Goal: Transaction & Acquisition: Purchase product/service

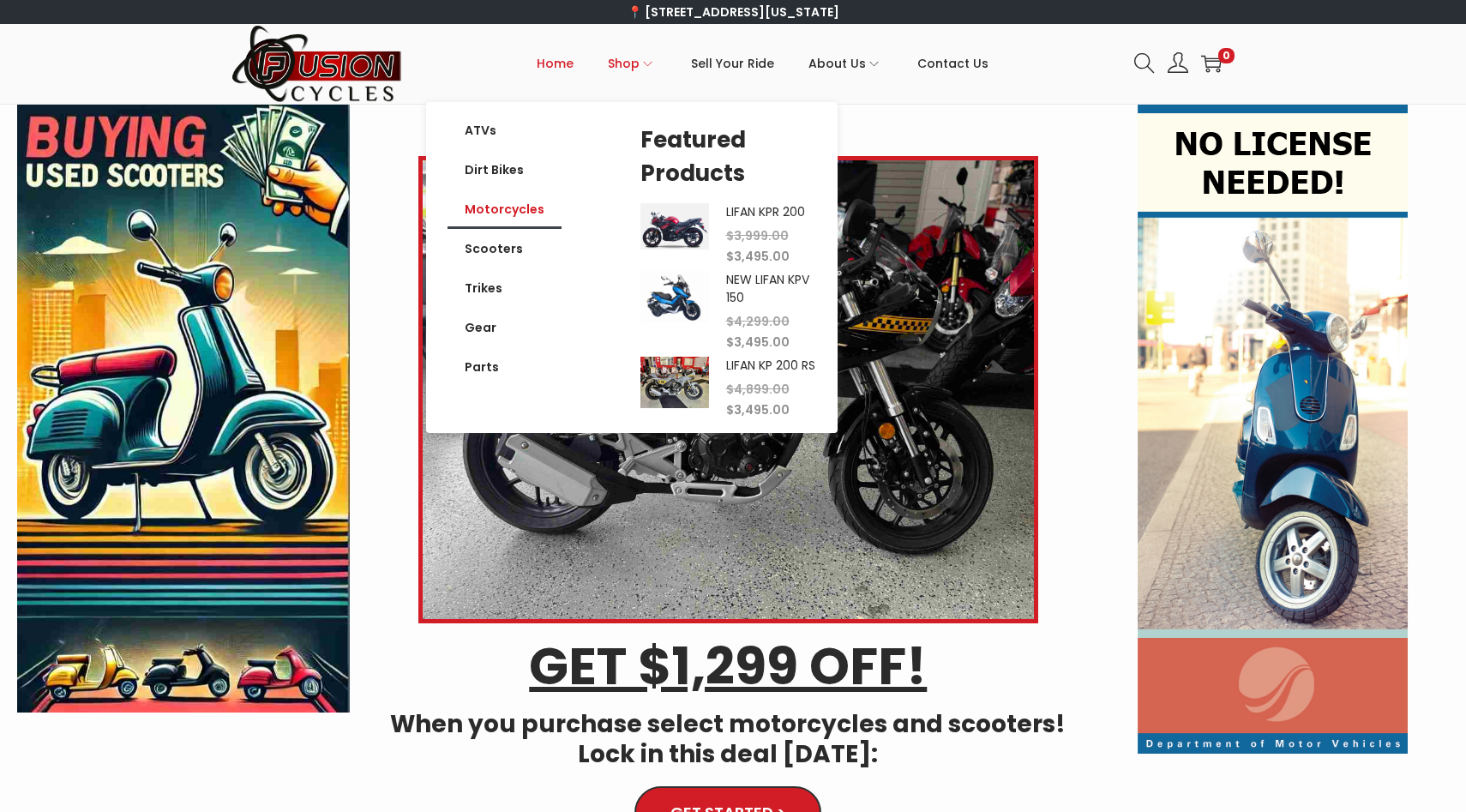
click at [525, 215] on link "Motorcycles" at bounding box center [504, 208] width 114 height 39
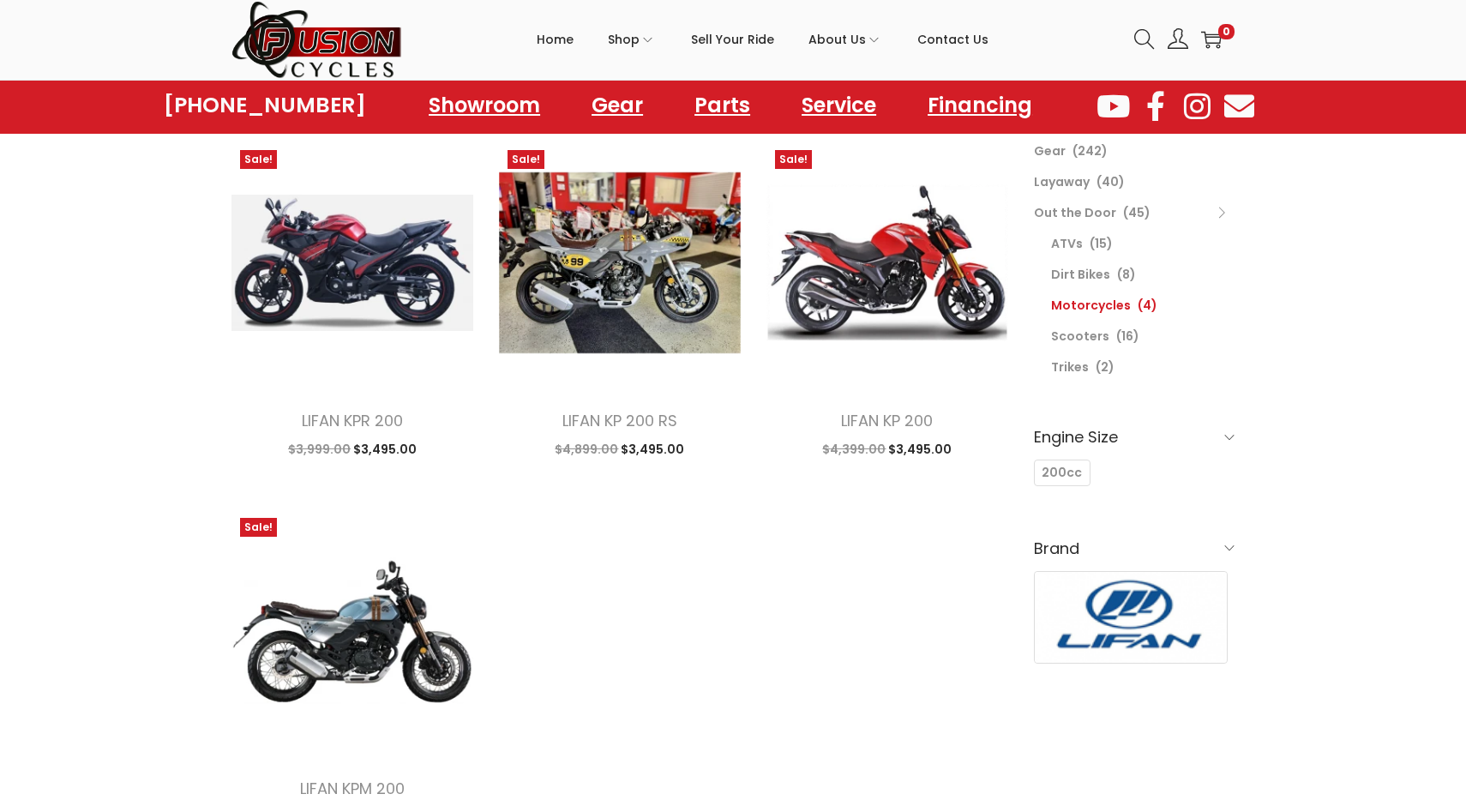
scroll to position [137, 0]
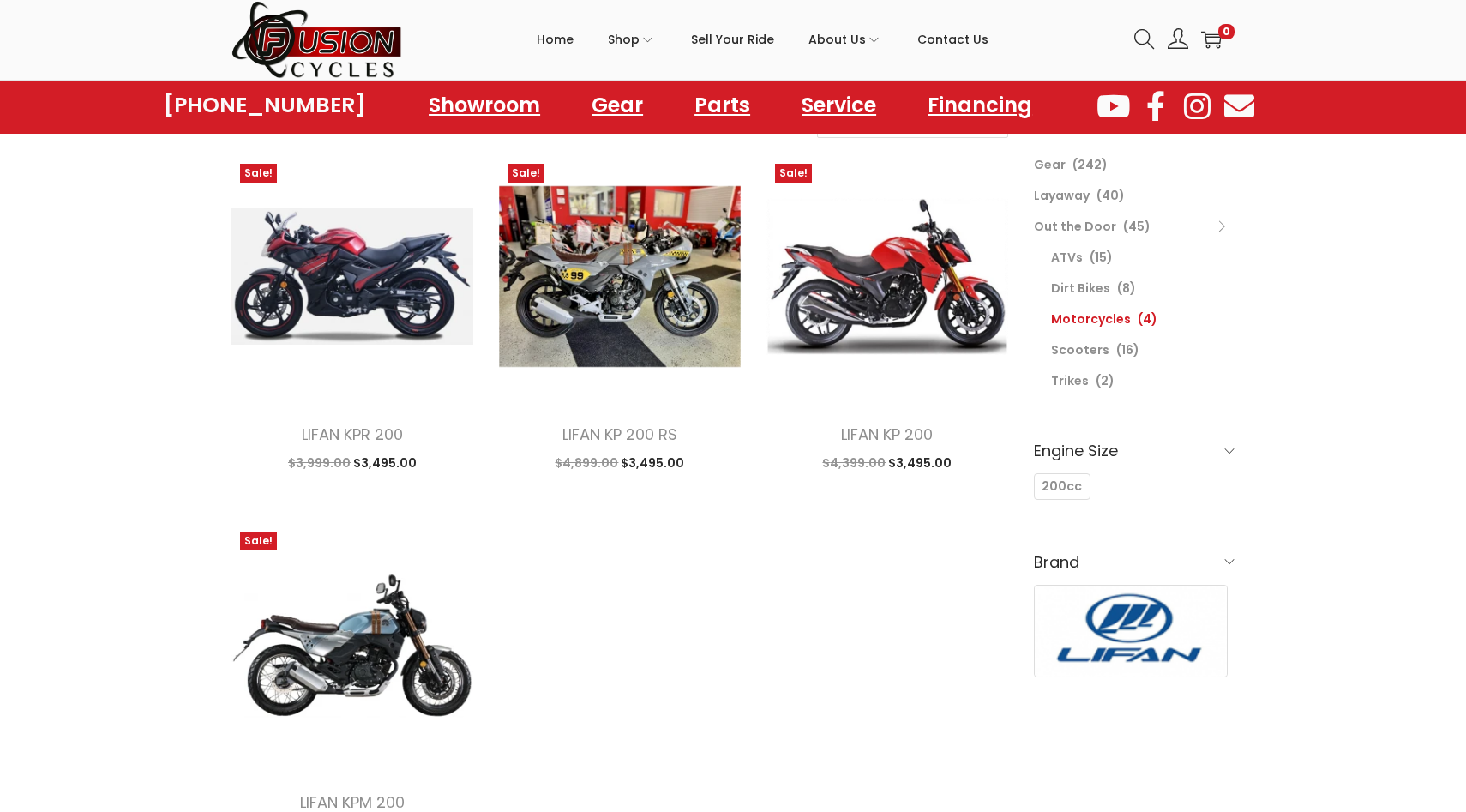
click at [1225, 463] on h6 "Engine Size" at bounding box center [1134, 450] width 201 height 40
click at [1051, 485] on span "200cc" at bounding box center [1062, 486] width 40 height 18
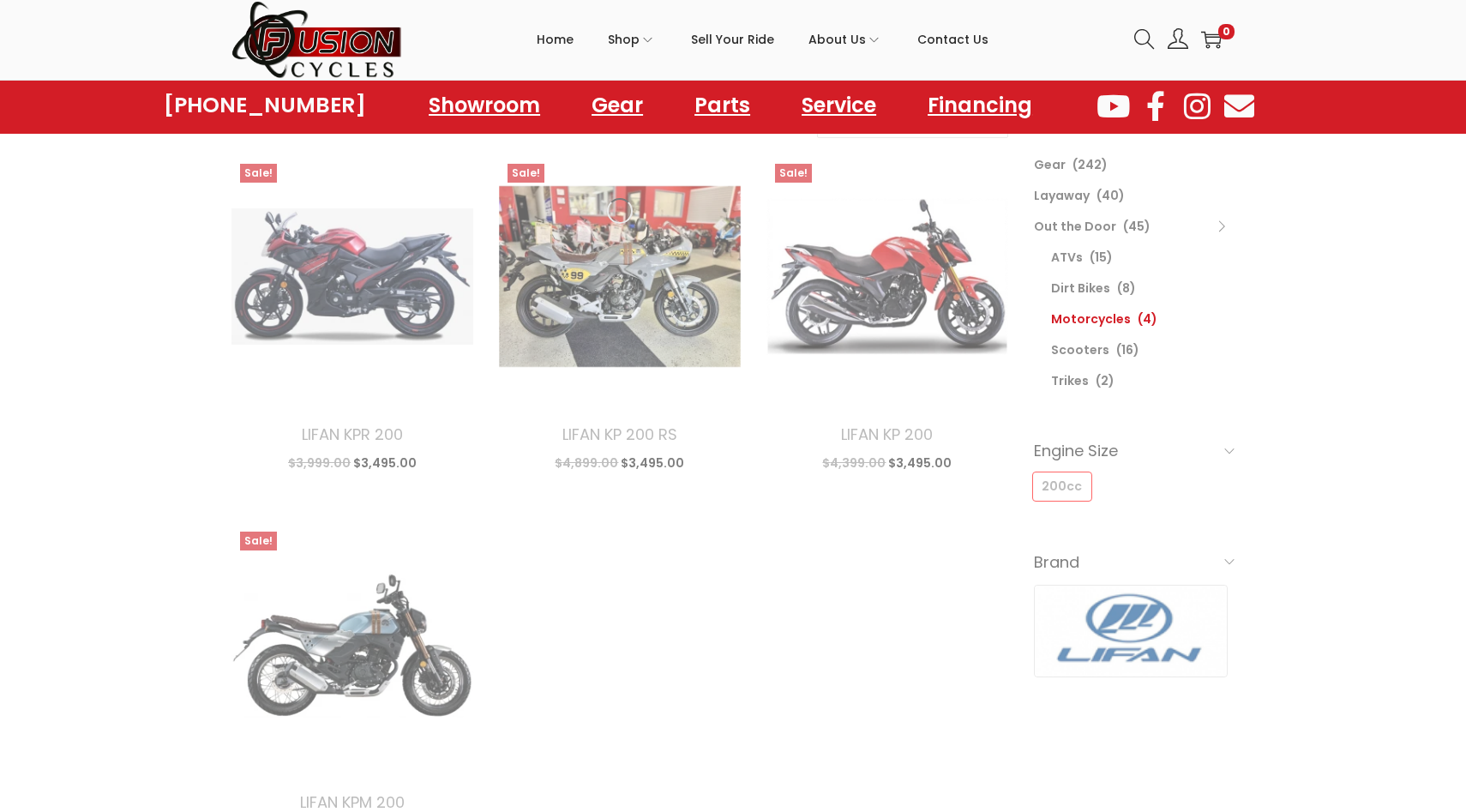
select select "date"
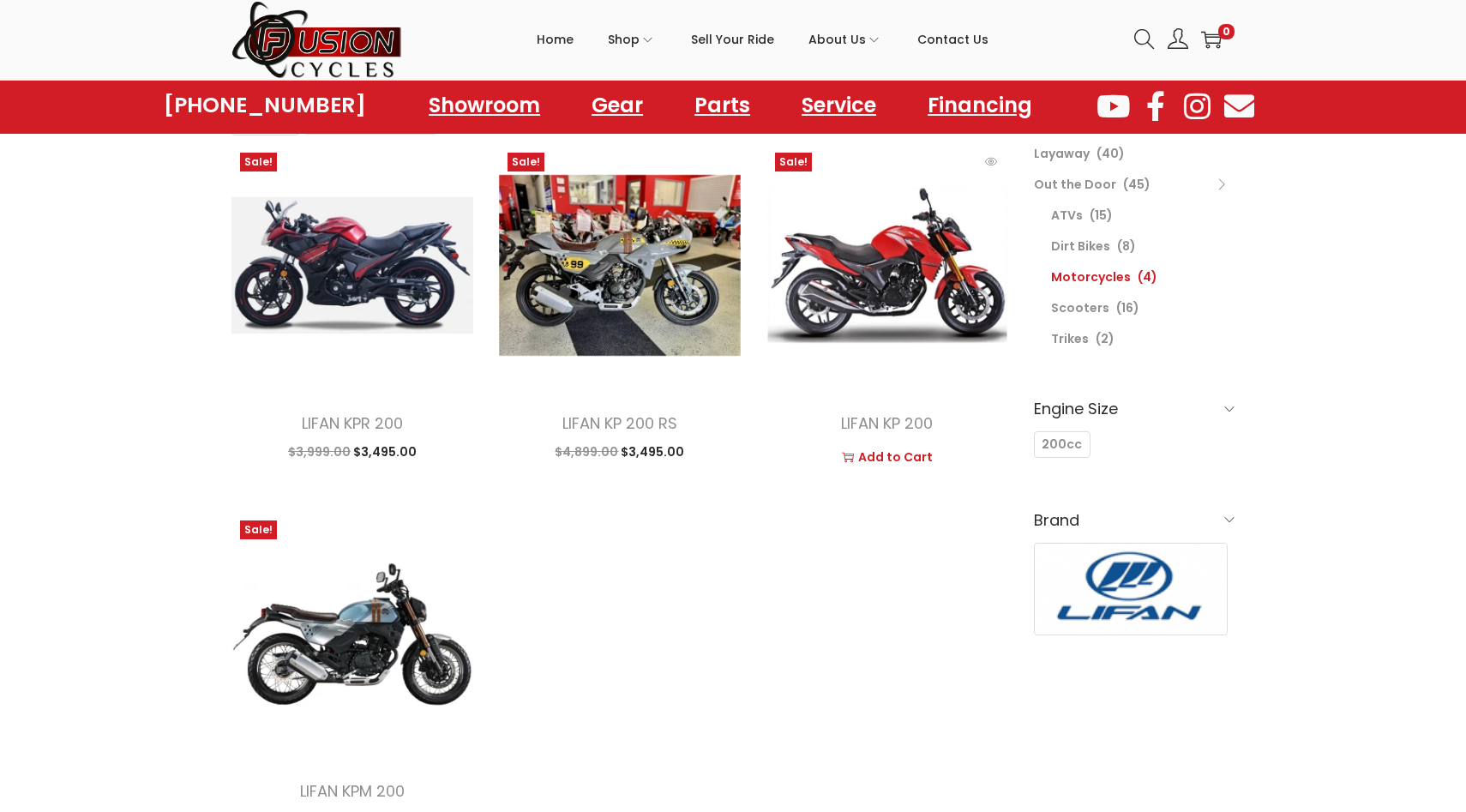
scroll to position [137, 0]
